Goal: Task Accomplishment & Management: Manage account settings

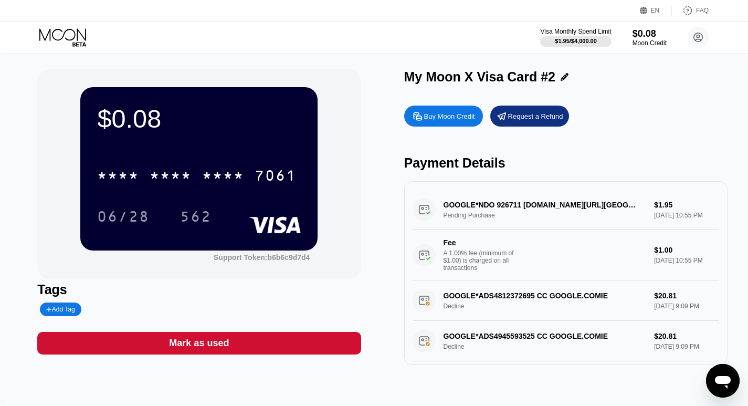
click at [58, 39] on icon at bounding box center [63, 37] width 49 height 18
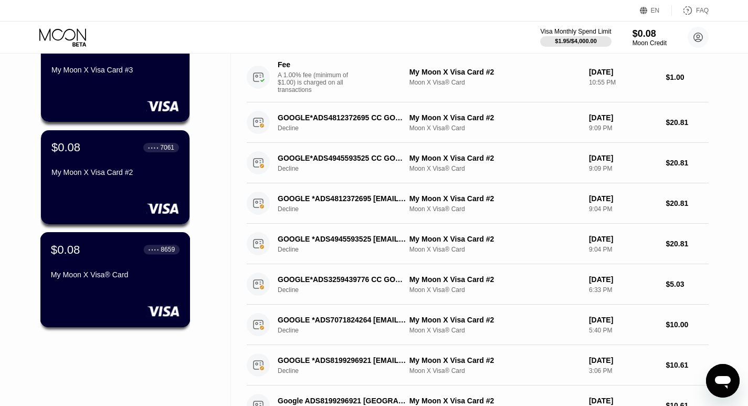
scroll to position [105, 0]
click at [106, 293] on div "$0.08 ● ● ● ● 8659 My Moon X Visa® Card" at bounding box center [115, 279] width 150 height 95
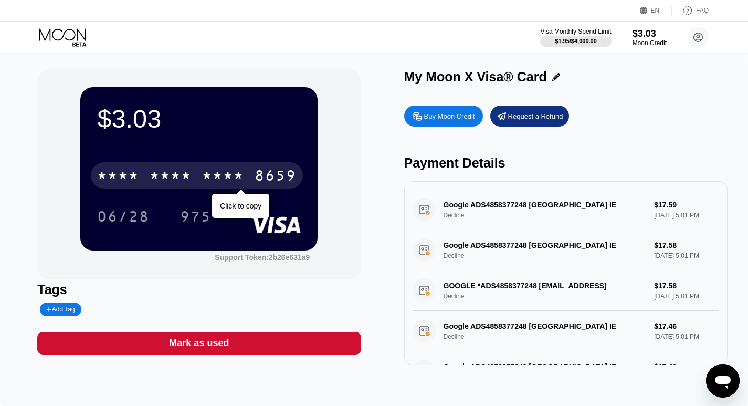
click at [264, 177] on div "8659" at bounding box center [276, 177] width 42 height 17
click at [268, 172] on div "8659" at bounding box center [276, 177] width 42 height 17
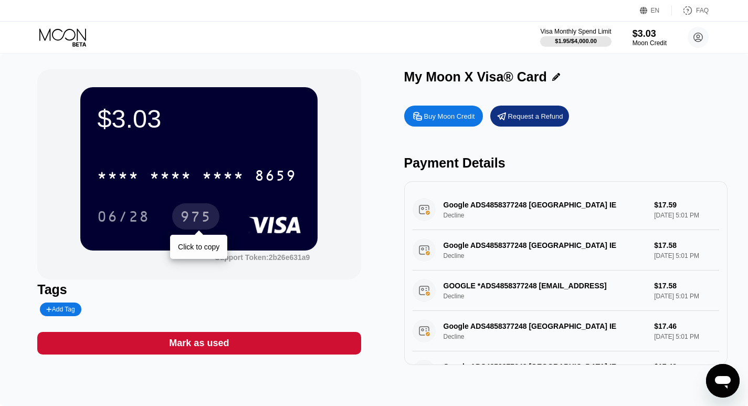
click at [193, 222] on div "975" at bounding box center [196, 218] width 32 height 17
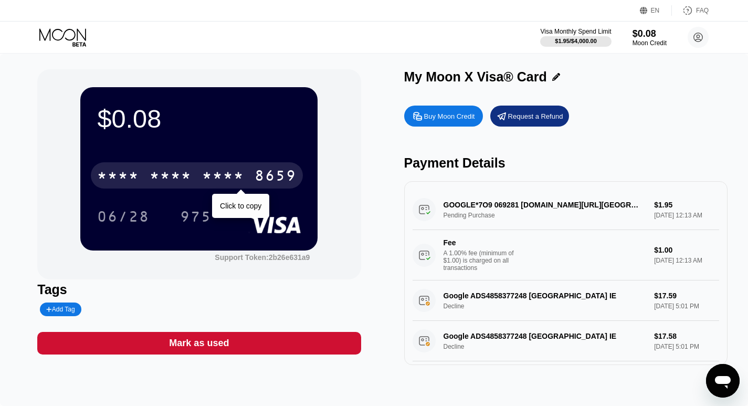
click at [233, 180] on div "* * * *" at bounding box center [223, 177] width 42 height 17
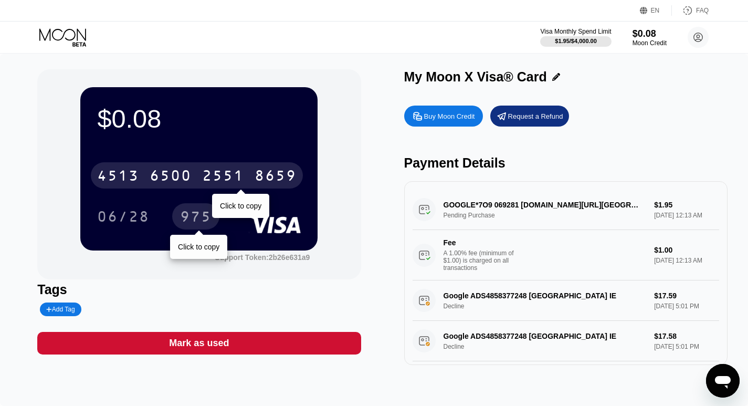
click at [205, 219] on div "975" at bounding box center [196, 218] width 32 height 17
